Goal: Transaction & Acquisition: Purchase product/service

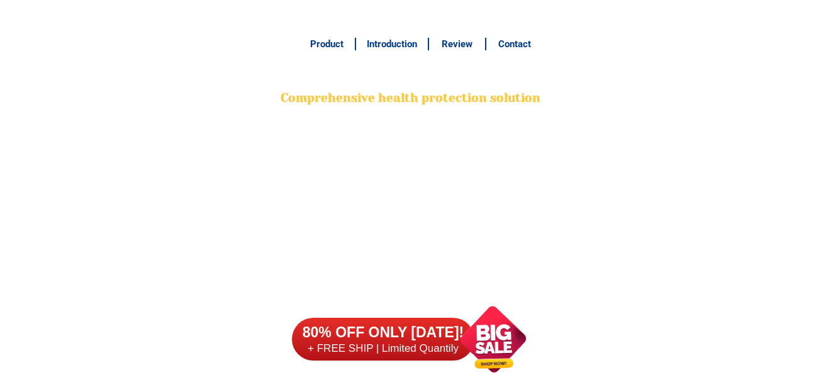
scroll to position [10113, 0]
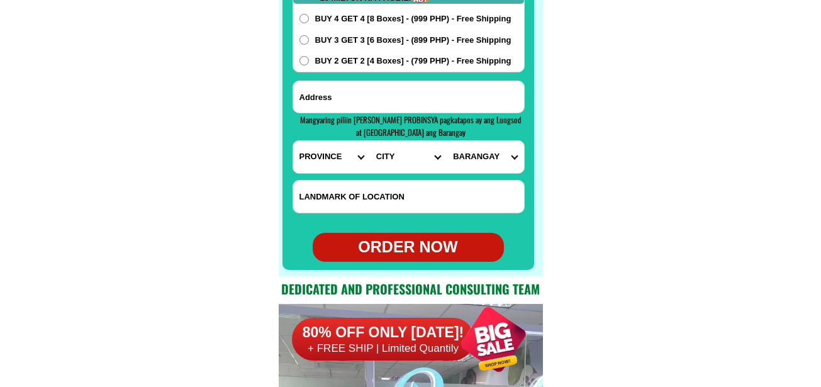
click at [371, 85] on input "Input address" at bounding box center [408, 96] width 231 height 31
paste input "[STREET_ADDRESS]"
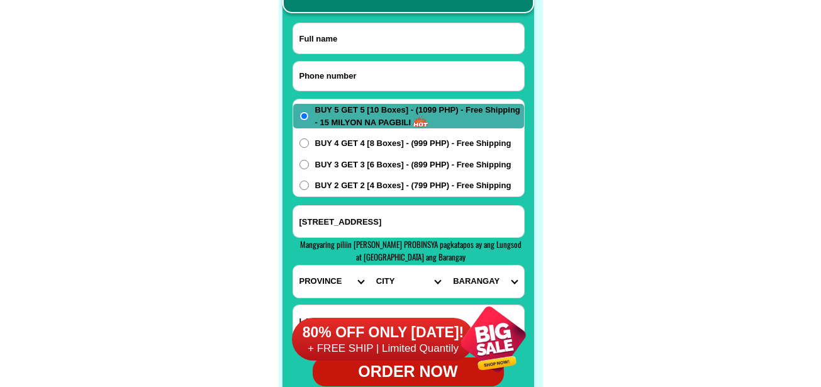
scroll to position [9987, 0]
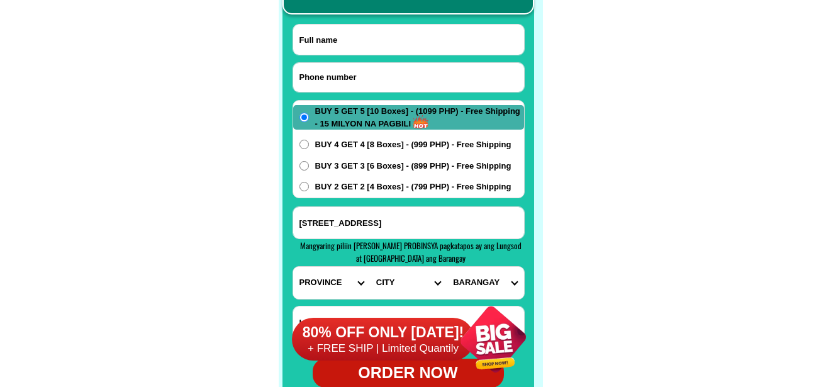
type input "[STREET_ADDRESS]"
click at [404, 29] on input "Input full_name" at bounding box center [408, 40] width 231 height 30
paste input "09618695832"
type input "09618695832"
click at [352, 69] on input "Input phone_number" at bounding box center [408, 77] width 231 height 29
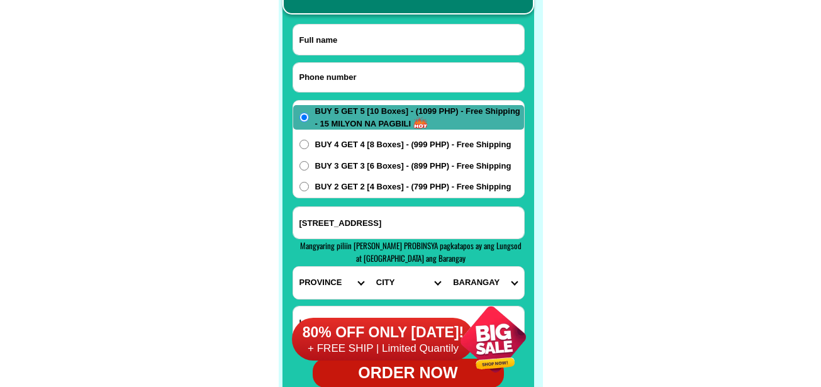
paste input "09618695832"
type input "09618695832"
drag, startPoint x: 404, startPoint y: 36, endPoint x: 395, endPoint y: 35, distance: 9.5
click at [404, 36] on input "Input full_name" at bounding box center [408, 40] width 231 height 30
paste input "[PERSON_NAME]"
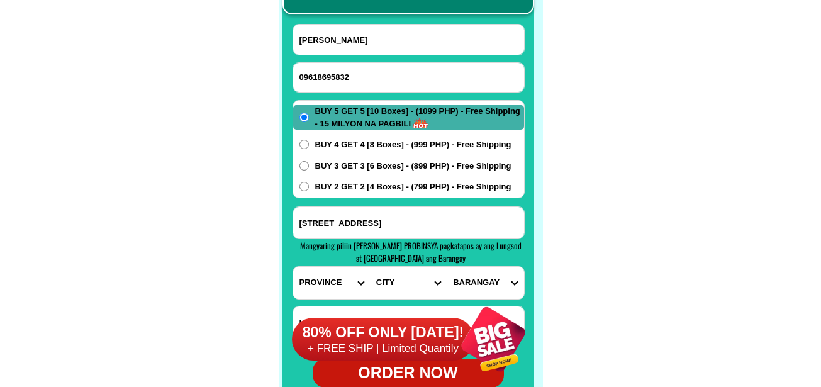
type input "[PERSON_NAME]"
click at [358, 152] on div "BUY 5 GET 5 [10 Boxes] - (1099 PHP) - Free Shipping - 15 MILYON NA PAGBILI BUY …" at bounding box center [409, 149] width 232 height 98
click at [370, 153] on div "BUY 5 GET 5 [10 Boxes] - (1099 PHP) - Free Shipping - 15 MILYON NA PAGBILI BUY …" at bounding box center [409, 149] width 232 height 98
click at [381, 142] on span "BUY 4 GET 4 [8 Boxes] - (999 PHP) - Free Shipping" at bounding box center [413, 144] width 196 height 13
click at [309, 142] on input "BUY 4 GET 4 [8 Boxes] - (999 PHP) - Free Shipping" at bounding box center [304, 144] width 9 height 9
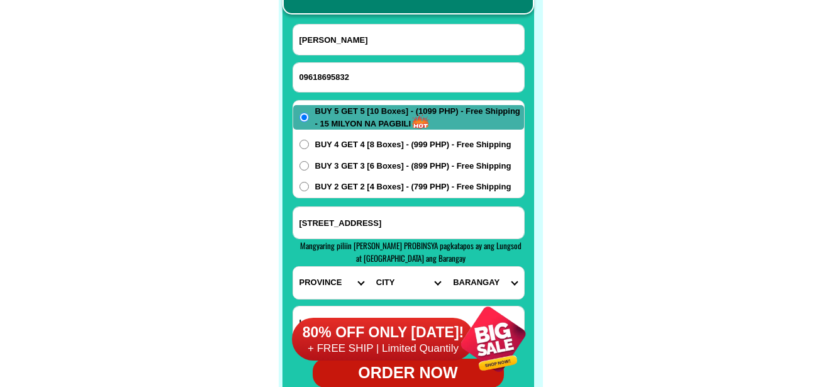
radio input "true"
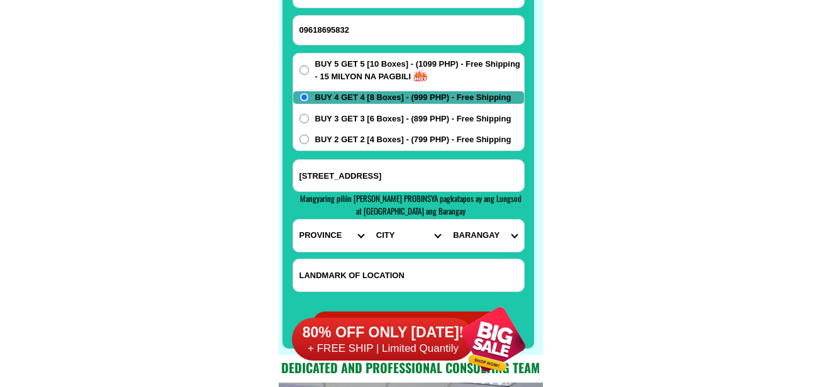
scroll to position [10113, 0]
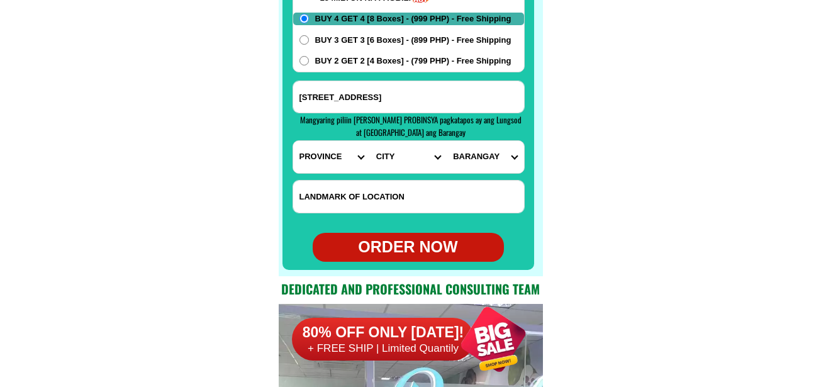
click at [336, 160] on select "PROVINCE [GEOGRAPHIC_DATA] [GEOGRAPHIC_DATA] [GEOGRAPHIC_DATA] [GEOGRAPHIC_DATA…" at bounding box center [331, 157] width 77 height 32
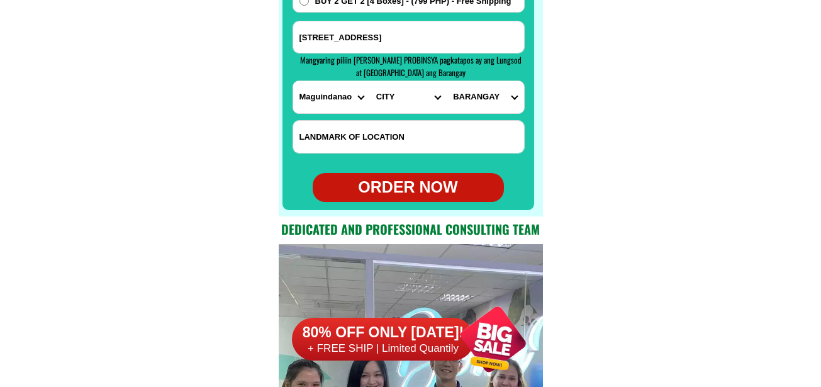
scroll to position [10176, 0]
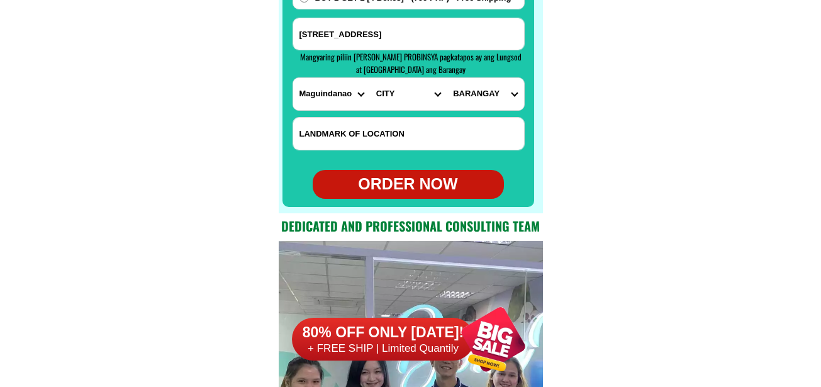
click at [341, 91] on select "PROVINCE [GEOGRAPHIC_DATA] [GEOGRAPHIC_DATA] [GEOGRAPHIC_DATA] [GEOGRAPHIC_DATA…" at bounding box center [331, 94] width 77 height 32
select select "63_219"
click at [293, 78] on select "PROVINCE [GEOGRAPHIC_DATA] [GEOGRAPHIC_DATA] [GEOGRAPHIC_DATA] [GEOGRAPHIC_DATA…" at bounding box center [331, 94] width 77 height 32
click at [402, 100] on select "CITY [GEOGRAPHIC_DATA] [GEOGRAPHIC_DATA] [GEOGRAPHIC_DATA] [GEOGRAPHIC_DATA]-ci…" at bounding box center [408, 94] width 77 height 32
select select "63_2199364"
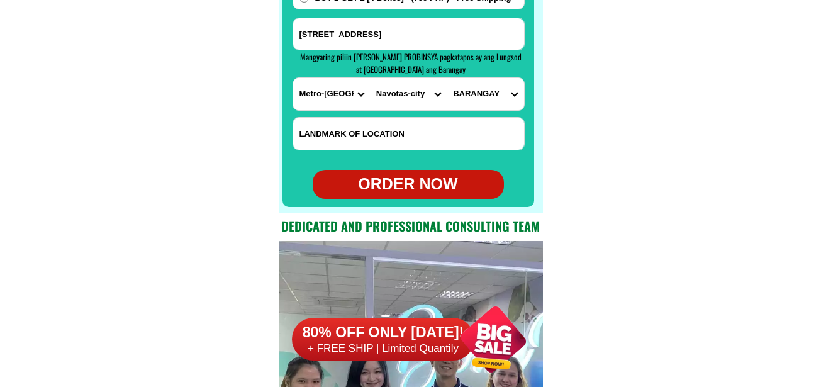
click at [370, 78] on select "CITY [GEOGRAPHIC_DATA] [GEOGRAPHIC_DATA] [GEOGRAPHIC_DATA] [GEOGRAPHIC_DATA]-ci…" at bounding box center [408, 94] width 77 height 32
click at [483, 99] on select "BARANGAY Bagumbayan north Bagumbayan south Bangculasi [GEOGRAPHIC_DATA] east Na…" at bounding box center [485, 94] width 77 height 32
click at [447, 78] on select "BARANGAY Bagumbayan north Bagumbayan south Bangculasi [GEOGRAPHIC_DATA] east Na…" at bounding box center [485, 94] width 77 height 32
click at [483, 96] on select "BARANGAY Bagumbayan north Bagumbayan south Bangculasi [GEOGRAPHIC_DATA] east Na…" at bounding box center [485, 94] width 77 height 32
select select "63_219936497500112"
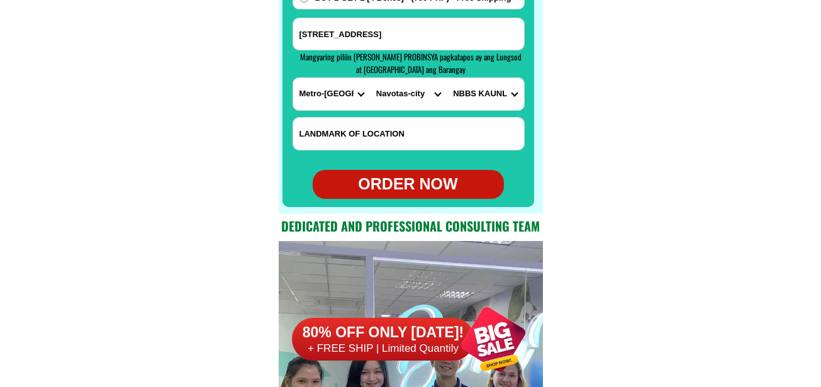
click at [447, 78] on select "BARANGAY Bagumbayan north Bagumbayan south Bangculasi [GEOGRAPHIC_DATA] east Na…" at bounding box center [485, 94] width 77 height 32
click at [442, 177] on div "ORDER NOW" at bounding box center [408, 184] width 191 height 24
radio input "true"
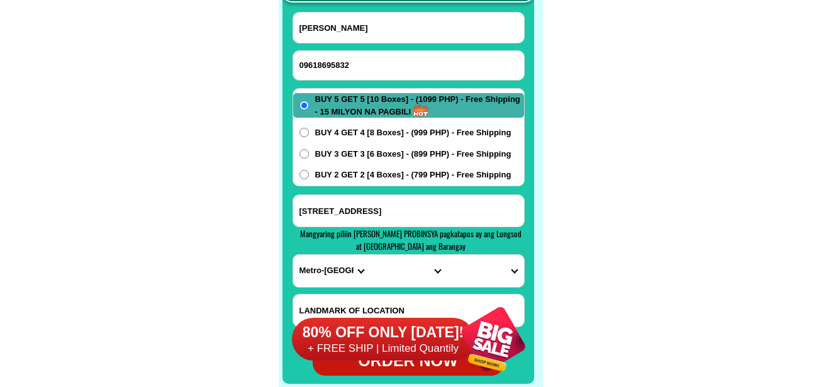
scroll to position [9987, 0]
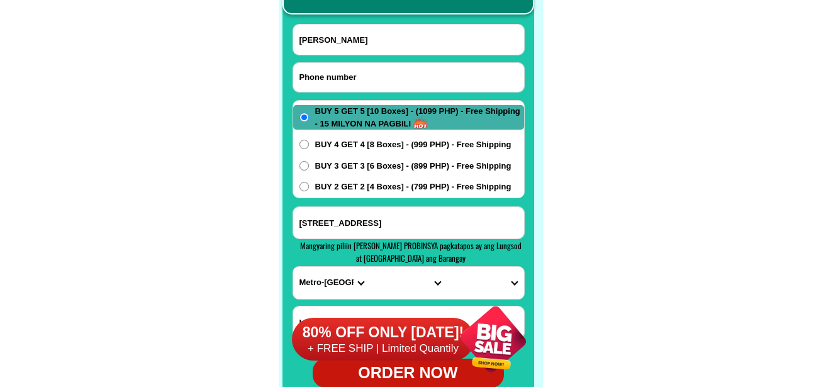
drag, startPoint x: 371, startPoint y: 76, endPoint x: 369, endPoint y: 62, distance: 13.3
click at [371, 76] on input "Input phone_number" at bounding box center [408, 77] width 231 height 29
paste input "09488239967"
type input "09488239967"
drag, startPoint x: 400, startPoint y: 29, endPoint x: 375, endPoint y: 2, distance: 37.0
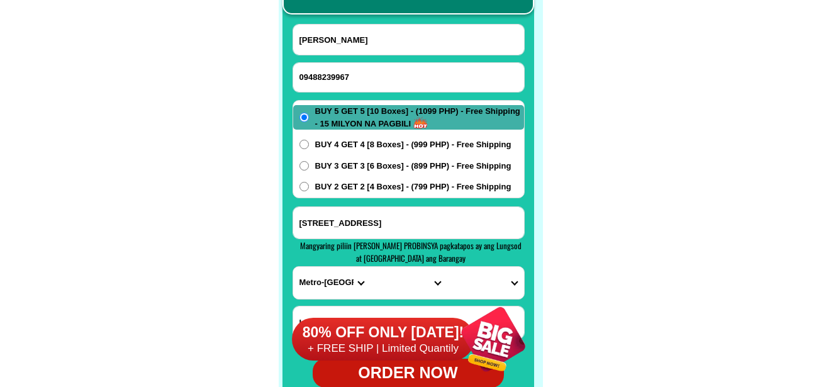
click at [398, 30] on input "[PERSON_NAME]" at bounding box center [408, 40] width 231 height 30
paste input "[PERSON_NAME]"
type input "[PERSON_NAME]"
click at [362, 226] on input "Input address" at bounding box center [408, 222] width 231 height 31
paste input "Morm Star WRS purok sampalok"
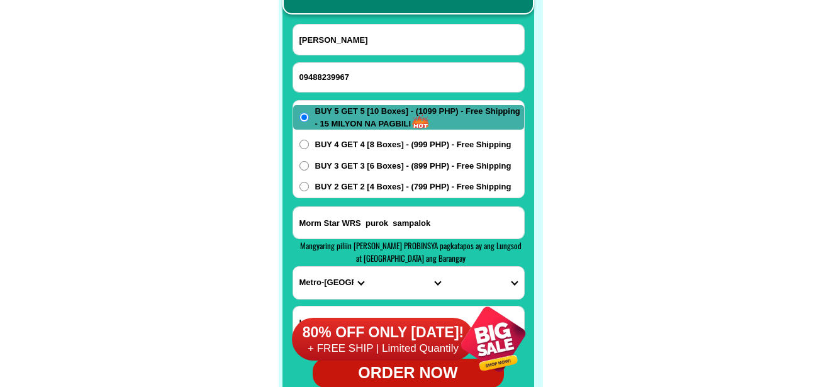
type input "Morm Star WRS purok sampalok"
click at [325, 286] on select "PROVINCE [GEOGRAPHIC_DATA] [GEOGRAPHIC_DATA] [GEOGRAPHIC_DATA] [GEOGRAPHIC_DATA…" at bounding box center [331, 283] width 77 height 32
select select "63_151"
click at [293, 267] on select "PROVINCE [GEOGRAPHIC_DATA] [GEOGRAPHIC_DATA] [GEOGRAPHIC_DATA] [GEOGRAPHIC_DATA…" at bounding box center [331, 283] width 77 height 32
click at [390, 285] on select "CITY [PERSON_NAME] [GEOGRAPHIC_DATA] [GEOGRAPHIC_DATA]-[GEOGRAPHIC_DATA]-viejo …" at bounding box center [408, 283] width 77 height 32
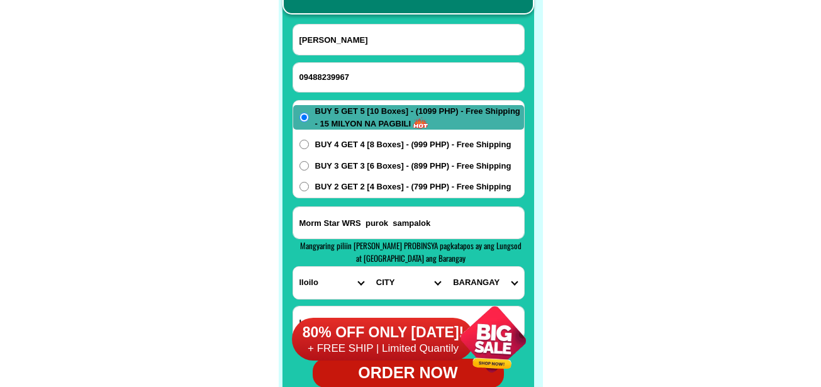
select select "63_1515841"
click at [370, 267] on select "CITY [PERSON_NAME] [GEOGRAPHIC_DATA] [GEOGRAPHIC_DATA]-[GEOGRAPHIC_DATA]-viejo …" at bounding box center [408, 283] width 77 height 32
click at [424, 286] on select "CITY [PERSON_NAME] [GEOGRAPHIC_DATA] [GEOGRAPHIC_DATA]-[GEOGRAPHIC_DATA]-viejo …" at bounding box center [408, 283] width 77 height 32
click at [495, 277] on select "BARANGAY Acuit Agcuyawan [PERSON_NAME] [GEOGRAPHIC_DATA] pulo Bagongbong [GEOGR…" at bounding box center [485, 283] width 77 height 32
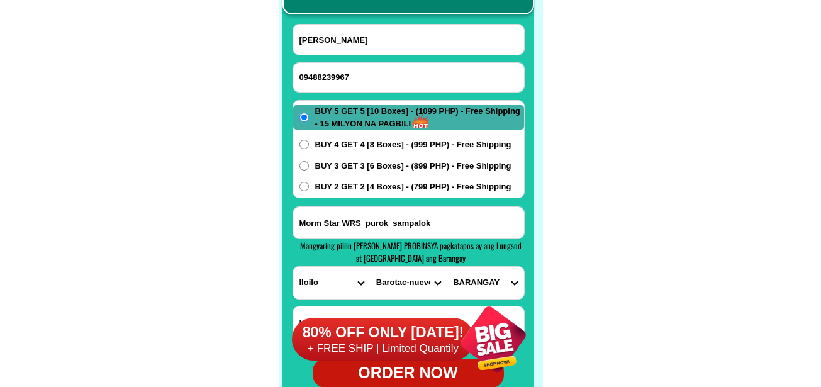
select select "63_15158418779"
click at [380, 138] on div "BUY 5 GET 5 [10 Boxes] - (1099 PHP) - Free Shipping - 15 MILYON NA PAGBILI BUY …" at bounding box center [409, 149] width 232 height 98
click at [380, 145] on span "BUY 4 GET 4 [8 Boxes] - (999 PHP) - Free Shipping" at bounding box center [413, 144] width 196 height 13
click at [309, 145] on input "BUY 4 GET 4 [8 Boxes] - (999 PHP) - Free Shipping" at bounding box center [304, 144] width 9 height 9
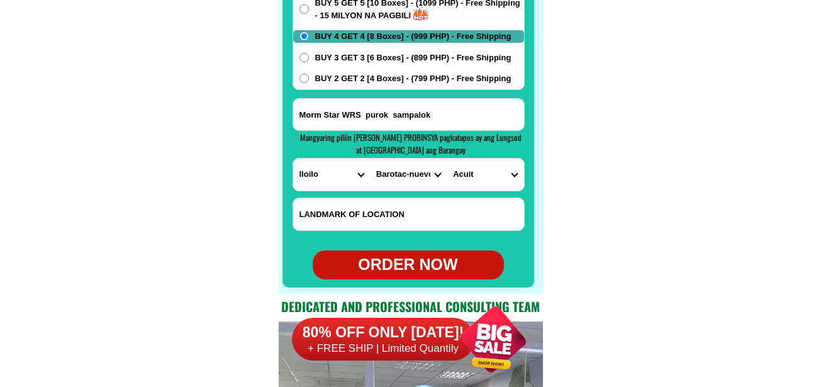
scroll to position [10113, 0]
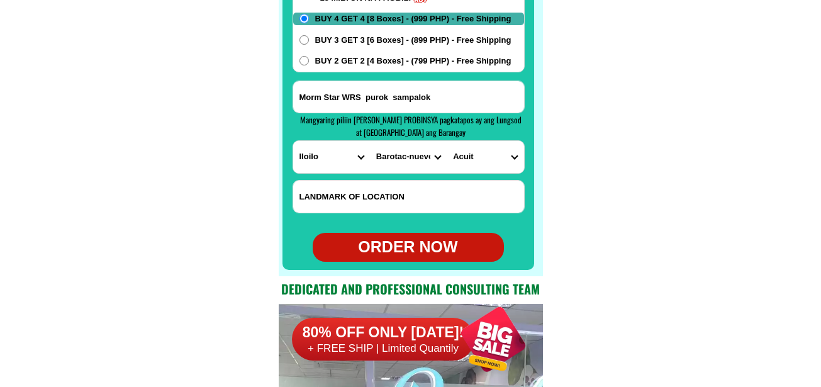
click at [407, 244] on div "ORDER NOW" at bounding box center [408, 247] width 191 height 24
radio input "true"
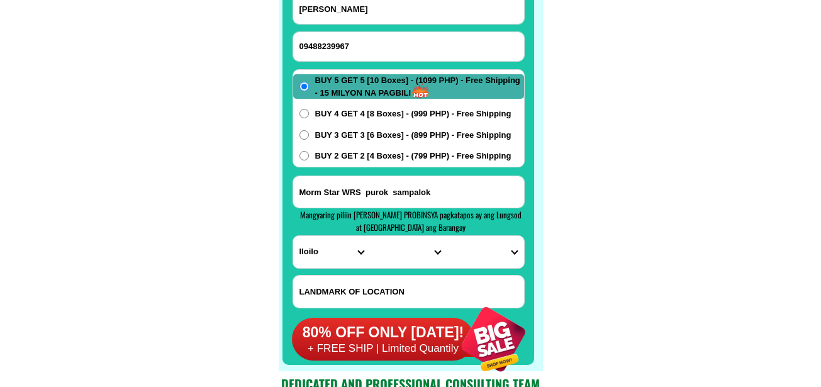
scroll to position [9987, 0]
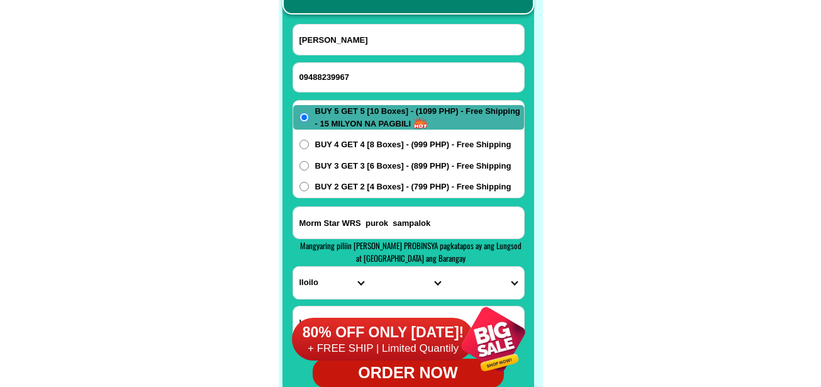
click at [387, 61] on form "[GEOGRAPHIC_DATA][PERSON_NAME][GEOGRAPHIC_DATA] 09488239967 ORDER NOW Morm Star…" at bounding box center [409, 206] width 232 height 364
click at [359, 78] on input "09488239967" at bounding box center [408, 77] width 231 height 29
paste input "09533609000"
type input "09533609000"
drag, startPoint x: 406, startPoint y: 43, endPoint x: 395, endPoint y: 30, distance: 17.5
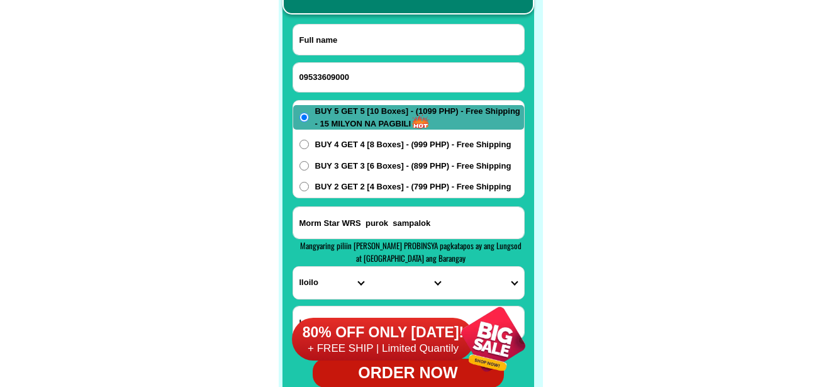
click at [406, 43] on input "Input full_name" at bounding box center [408, 40] width 231 height 30
paste input "[PERSON_NAME]"
type input "[PERSON_NAME]"
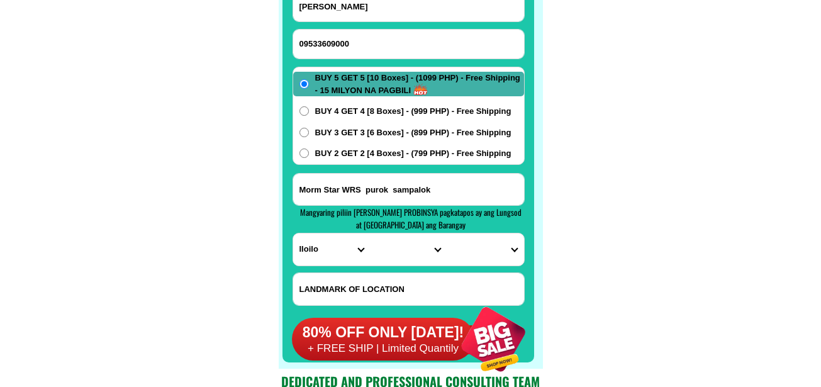
scroll to position [10050, 0]
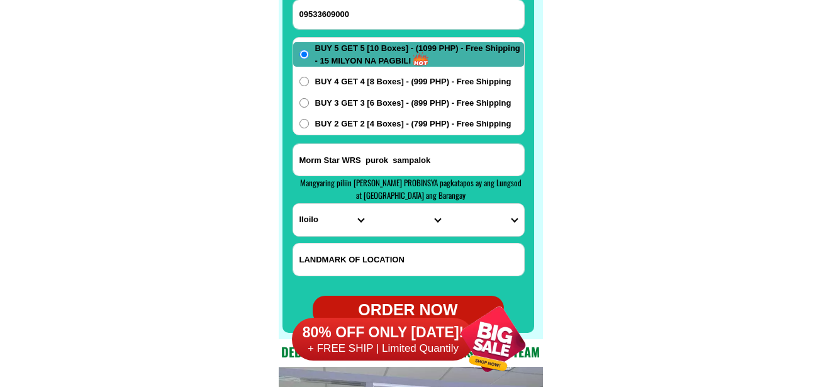
click at [325, 218] on select "PROVINCE [GEOGRAPHIC_DATA] [GEOGRAPHIC_DATA] [GEOGRAPHIC_DATA] [GEOGRAPHIC_DATA…" at bounding box center [331, 220] width 77 height 32
select select "63_199"
click at [293, 204] on select "PROVINCE [GEOGRAPHIC_DATA] [GEOGRAPHIC_DATA] [GEOGRAPHIC_DATA] [GEOGRAPHIC_DATA…" at bounding box center [331, 220] width 77 height 32
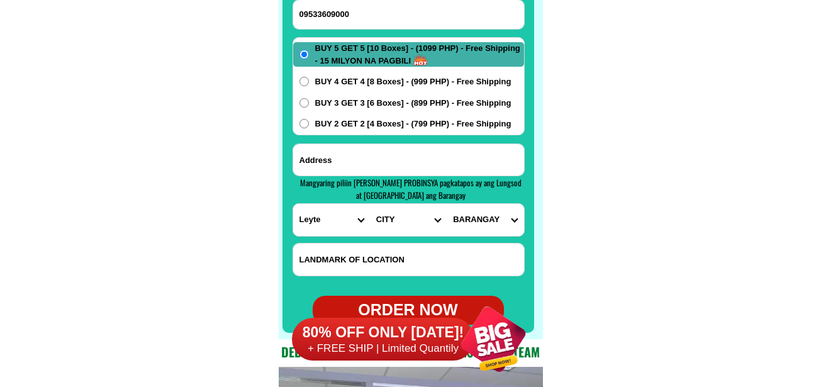
click at [371, 159] on input "Input address" at bounding box center [408, 159] width 231 height 31
paste input "Mother of Mercu"
type input "Mother of Mercu"
click at [395, 223] on select "CITY [GEOGRAPHIC_DATA] [GEOGRAPHIC_DATA] [GEOGRAPHIC_DATA] [GEOGRAPHIC_DATA] [G…" at bounding box center [408, 220] width 77 height 32
select select "63_199728"
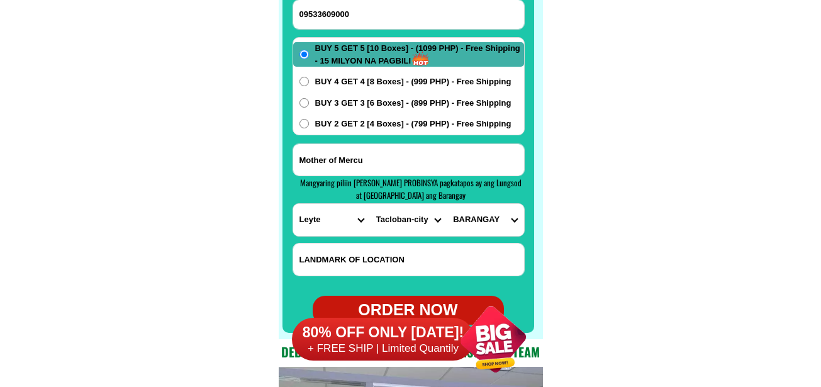
click at [370, 204] on select "CITY [GEOGRAPHIC_DATA] [GEOGRAPHIC_DATA] [GEOGRAPHIC_DATA] [GEOGRAPHIC_DATA] [G…" at bounding box center [408, 220] width 77 height 32
click at [482, 222] on select "[GEOGRAPHIC_DATA] ([GEOGRAPHIC_DATA][PERSON_NAME]) [GEOGRAPHIC_DATA] ([GEOGRAPH…" at bounding box center [485, 220] width 77 height 32
click at [517, 230] on select "[GEOGRAPHIC_DATA] ([GEOGRAPHIC_DATA][PERSON_NAME]) [GEOGRAPHIC_DATA] ([GEOGRAPH…" at bounding box center [485, 220] width 77 height 32
click at [447, 204] on select "[GEOGRAPHIC_DATA] ([GEOGRAPHIC_DATA][PERSON_NAME]) [GEOGRAPHIC_DATA] ([GEOGRAPH…" at bounding box center [485, 220] width 77 height 32
click at [490, 226] on select "[GEOGRAPHIC_DATA] ([GEOGRAPHIC_DATA][PERSON_NAME]) [GEOGRAPHIC_DATA] ([GEOGRAPH…" at bounding box center [485, 220] width 77 height 32
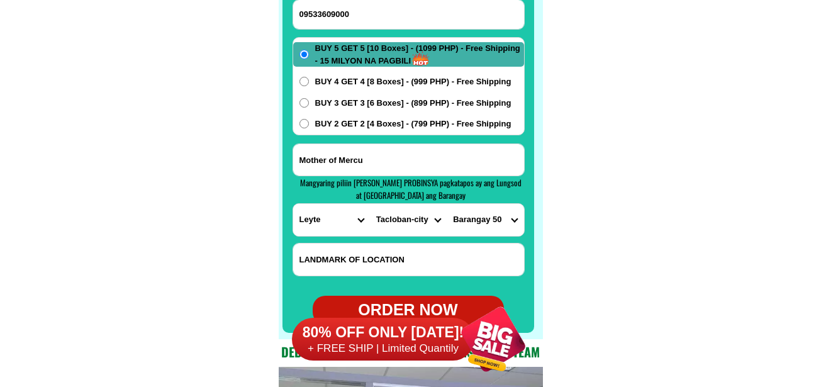
select select "63_1997282027"
click at [447, 204] on select "[GEOGRAPHIC_DATA] ([GEOGRAPHIC_DATA][PERSON_NAME]) [GEOGRAPHIC_DATA] ([GEOGRAPH…" at bounding box center [485, 220] width 77 height 32
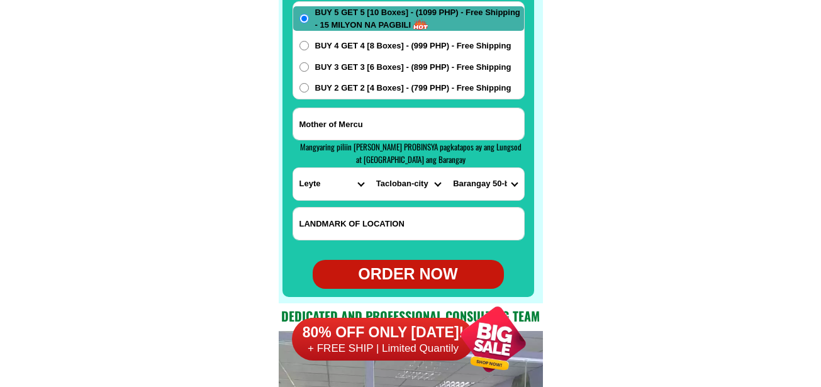
scroll to position [10113, 0]
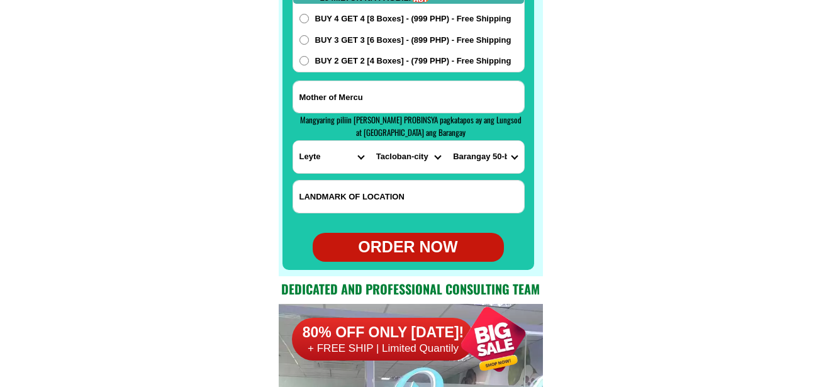
click at [414, 259] on div "ORDER NOW" at bounding box center [408, 247] width 191 height 24
radio input "true"
